Goal: Task Accomplishment & Management: Manage account settings

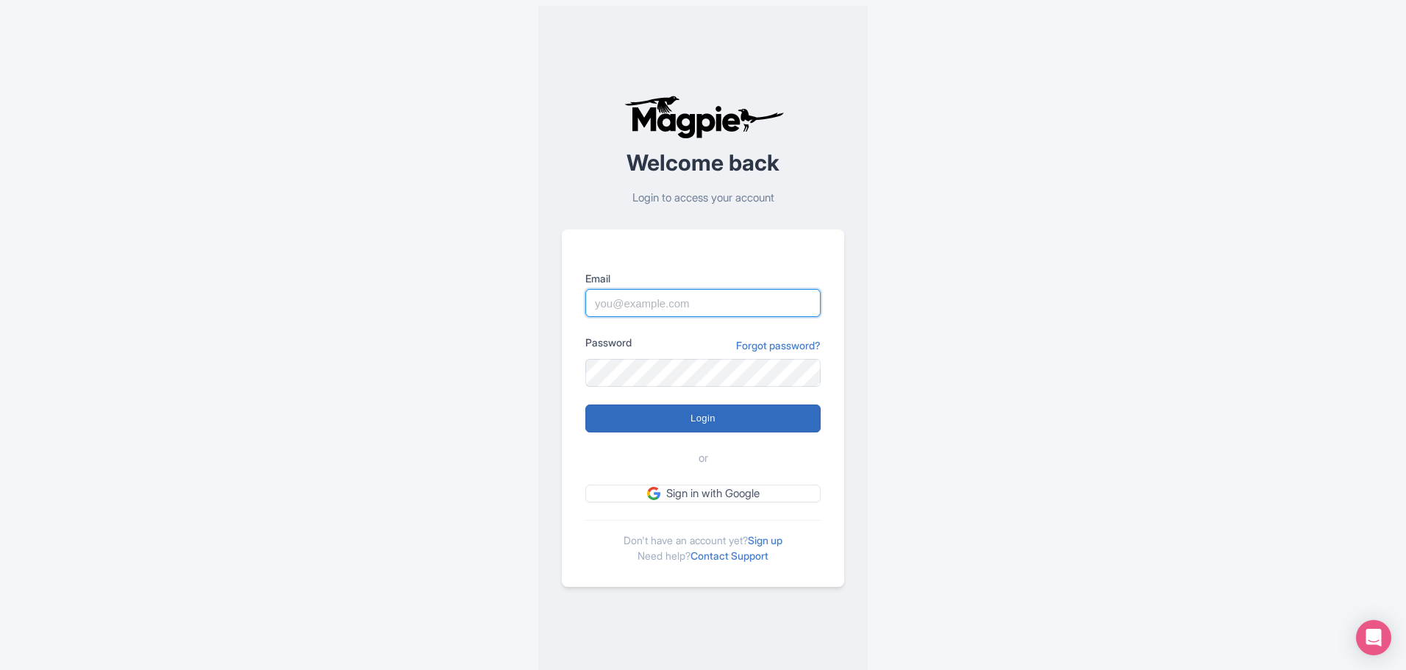
type input "[PERSON_NAME][EMAIL_ADDRESS][PERSON_NAME][DOMAIN_NAME]"
drag, startPoint x: 654, startPoint y: 419, endPoint x: 632, endPoint y: 429, distance: 24.3
click at [654, 419] on input "Login" at bounding box center [702, 418] width 235 height 28
type input "Logging in..."
type input "[PERSON_NAME][EMAIL_ADDRESS][PERSON_NAME][DOMAIN_NAME]"
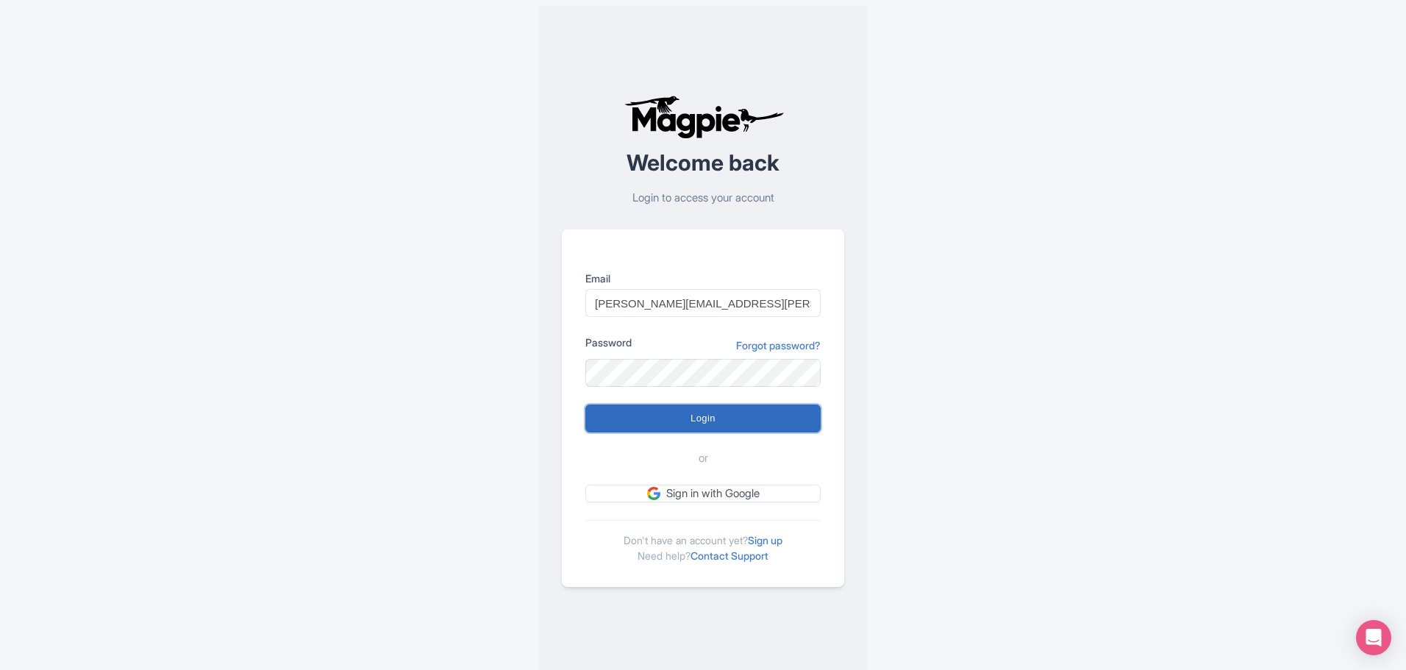
click at [720, 423] on input "Login" at bounding box center [702, 418] width 235 height 28
type input "Logging in..."
